Goal: Communication & Community: Connect with others

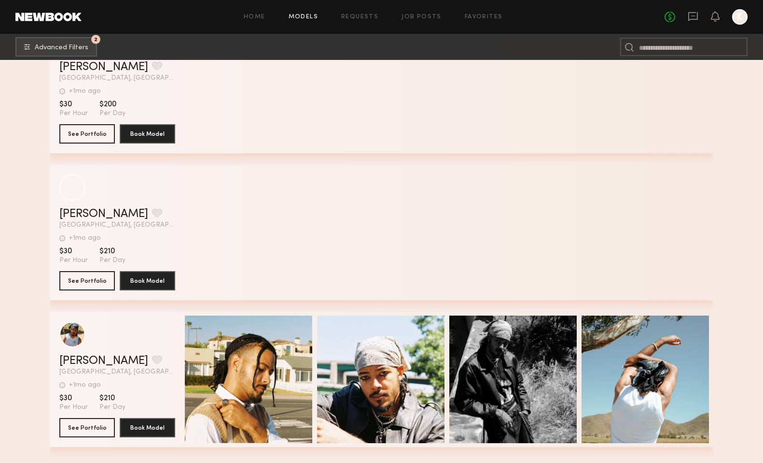
scroll to position [6394, 0]
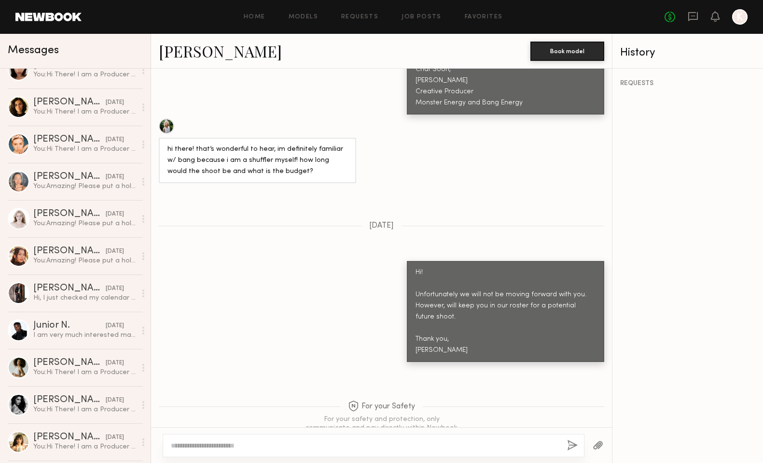
scroll to position [672, 0]
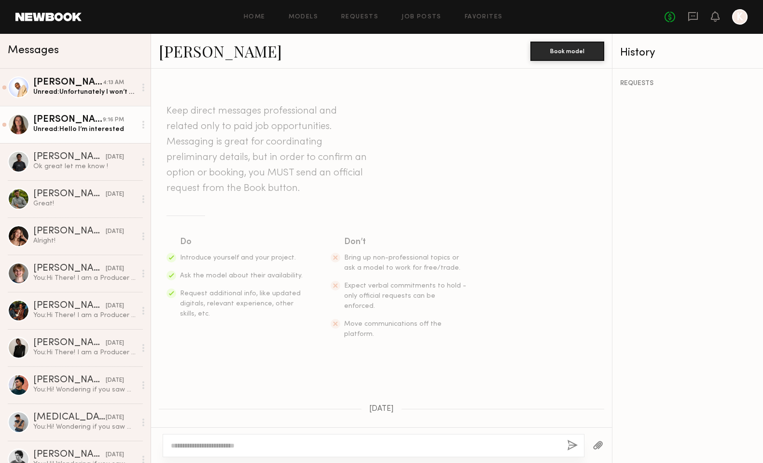
scroll to position [538, 0]
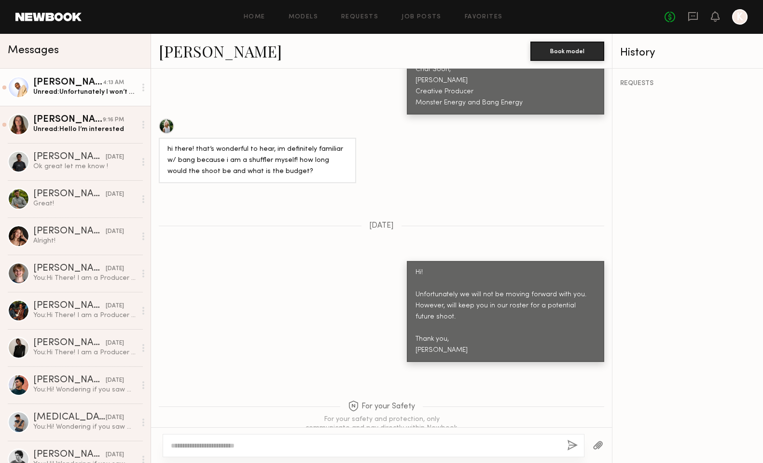
click at [65, 85] on div "Justin B." at bounding box center [68, 83] width 70 height 10
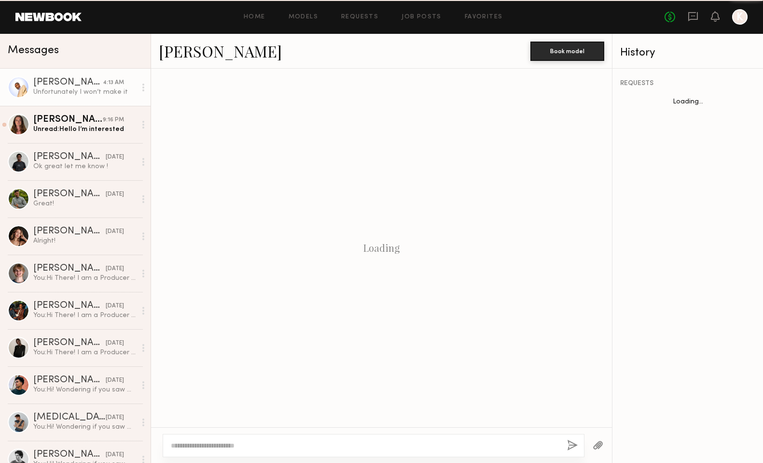
scroll to position [602, 0]
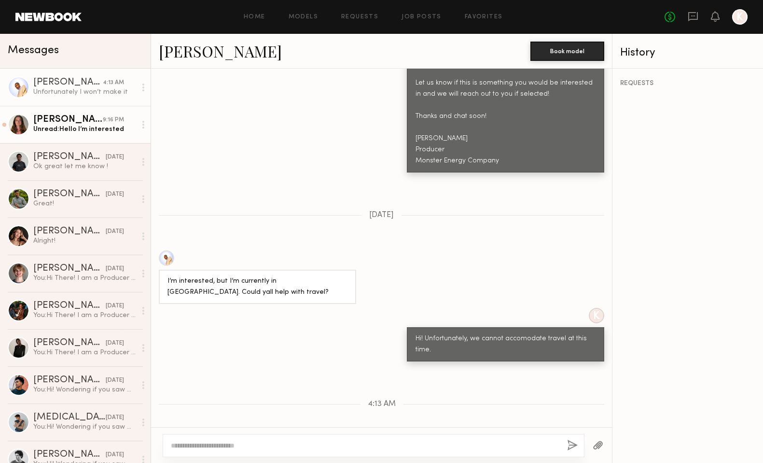
click at [65, 123] on div "Dmitrii A." at bounding box center [68, 120] width 70 height 10
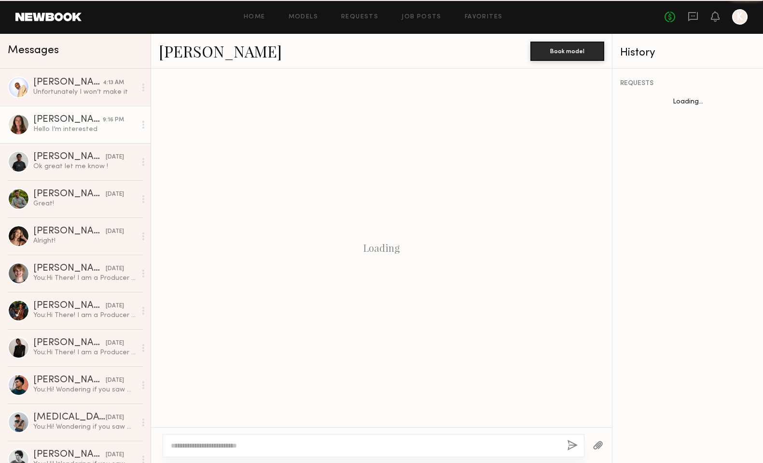
scroll to position [341, 0]
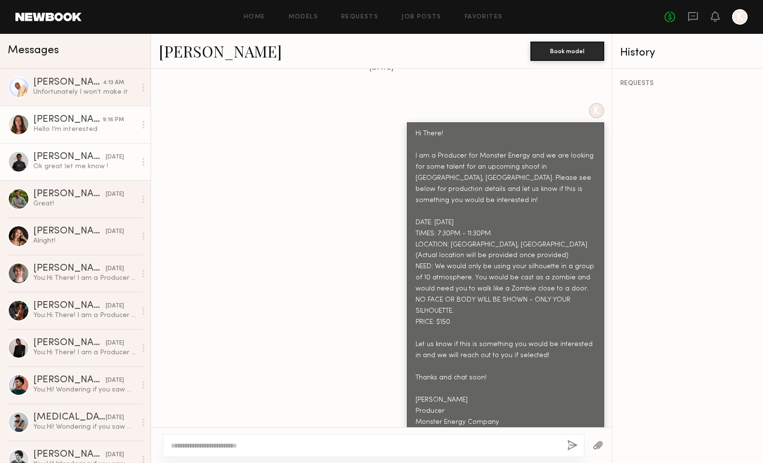
click at [78, 162] on div "Ok great let me know !" at bounding box center [84, 166] width 103 height 9
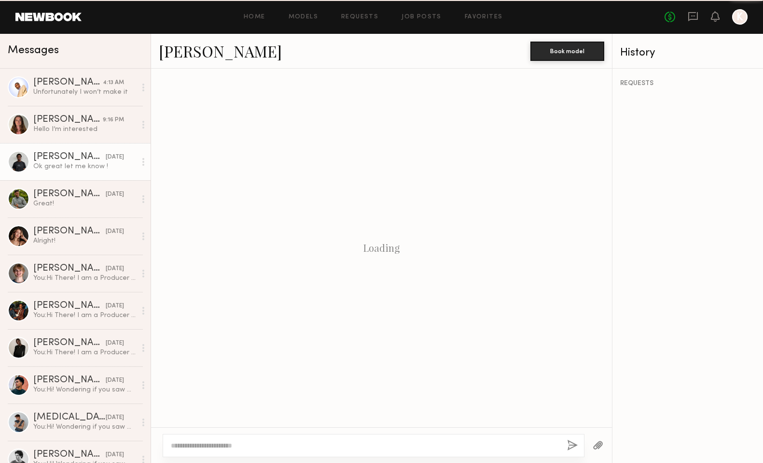
scroll to position [518, 0]
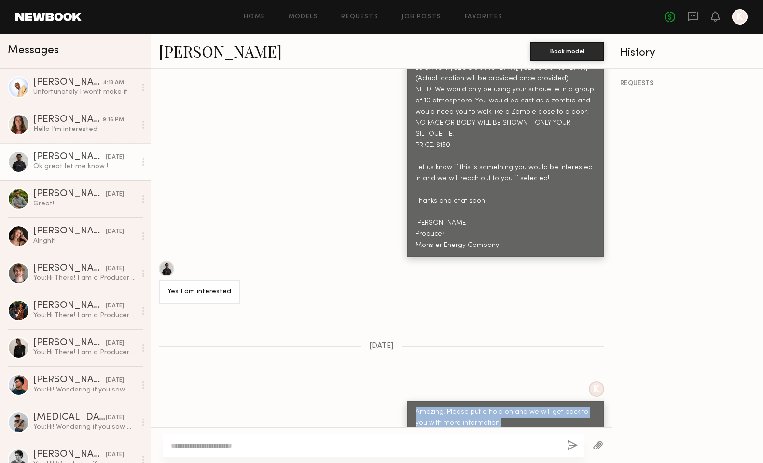
drag, startPoint x: 501, startPoint y: 381, endPoint x: 409, endPoint y: 361, distance: 94.0
click at [409, 400] on div "Amazing! Please put a hold on and we will get back to you with more information." at bounding box center [506, 417] width 198 height 34
copy div "Amazing! Please put a hold on and we will get back to you with more information."
click at [78, 131] on div "Hello I’m interested" at bounding box center [84, 129] width 103 height 9
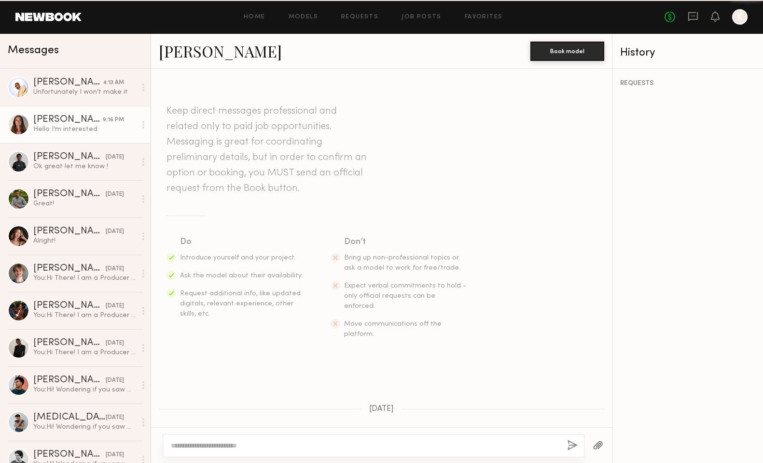
scroll to position [341, 0]
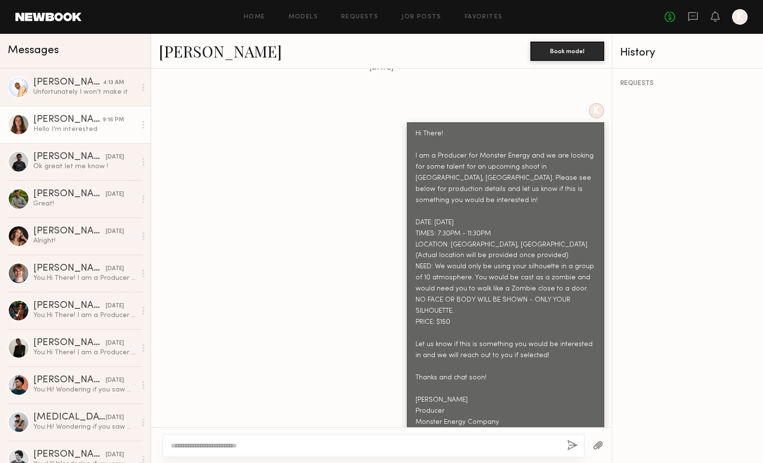
click at [228, 443] on textarea at bounding box center [365, 445] width 389 height 10
type textarea "**********"
click at [571, 441] on button "button" at bounding box center [572, 445] width 11 height 12
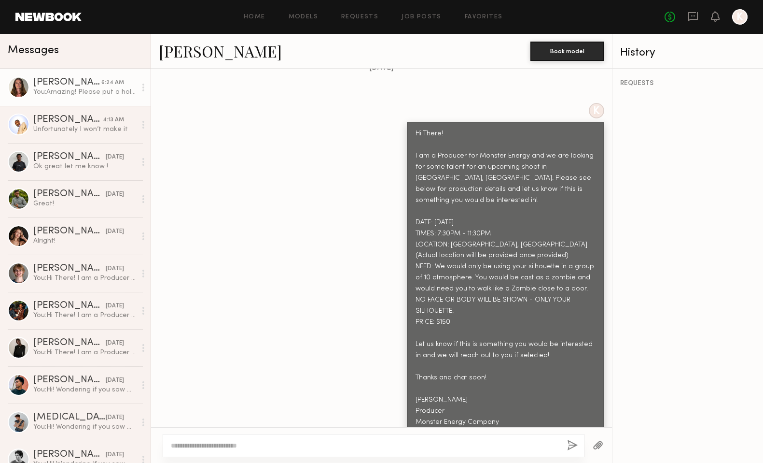
scroll to position [545, 0]
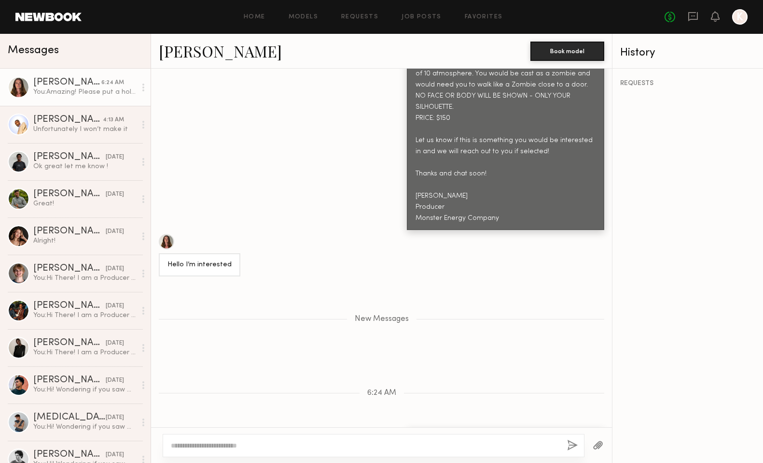
click at [185, 50] on link "Dmitrii A." at bounding box center [220, 51] width 123 height 21
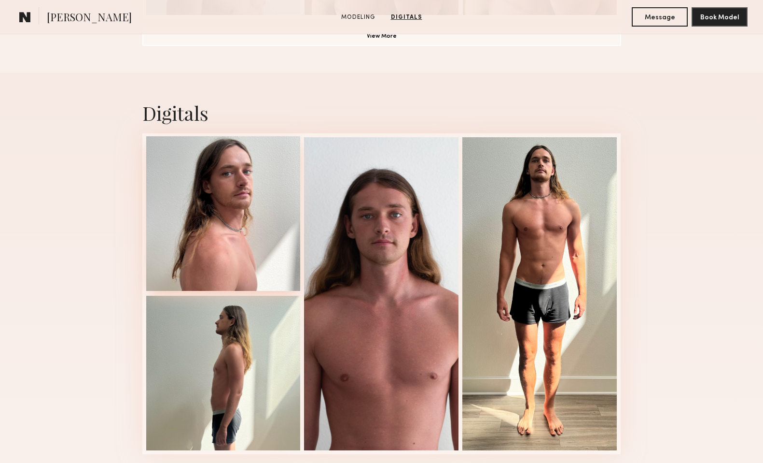
scroll to position [904, 0]
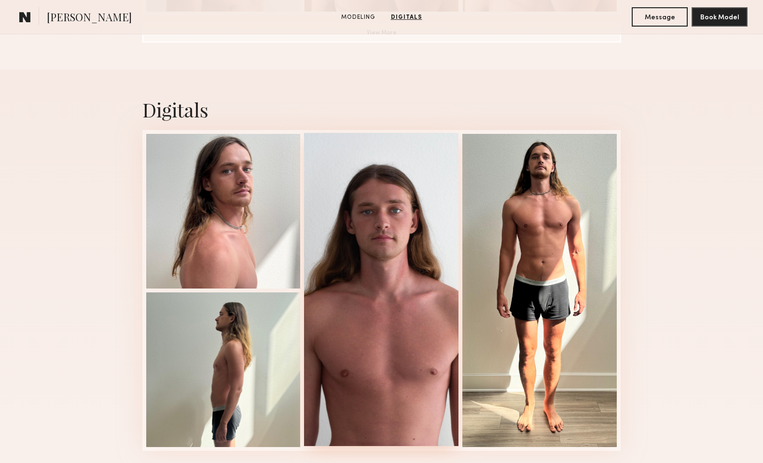
click at [376, 286] on div at bounding box center [381, 289] width 155 height 313
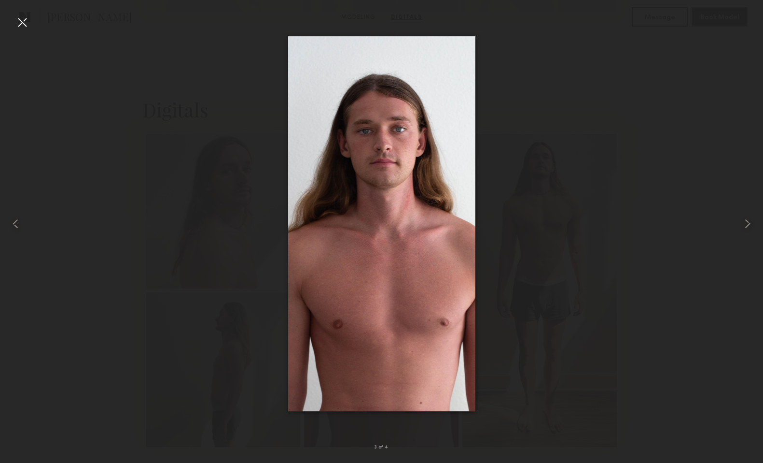
click at [688, 264] on div at bounding box center [381, 223] width 763 height 416
click at [24, 22] on div at bounding box center [21, 21] width 15 height 15
